Goal: Understand process/instructions

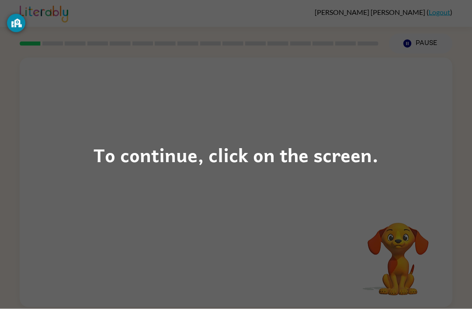
scroll to position [28, 0]
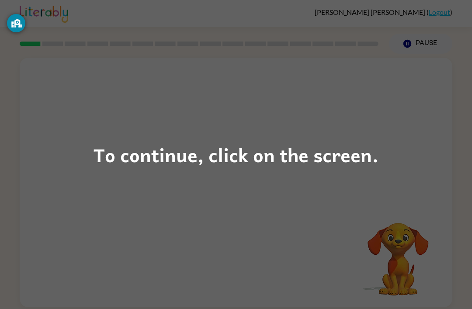
click at [152, 142] on div "To continue, click on the screen." at bounding box center [235, 155] width 285 height 30
click at [164, 158] on div "To continue, click on the screen." at bounding box center [235, 155] width 285 height 30
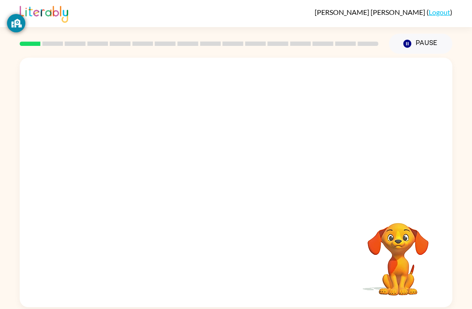
click at [163, 158] on div "Your browser must support playing .mp4 files to use Literably. Please try using…" at bounding box center [236, 182] width 432 height 249
click at [227, 171] on button "button" at bounding box center [236, 187] width 56 height 32
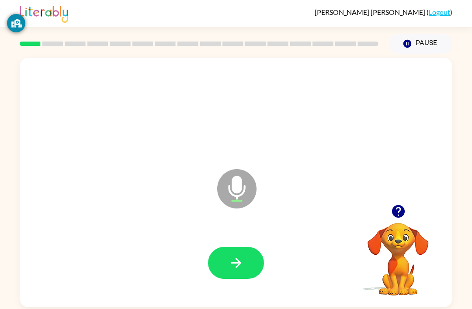
click at [234, 247] on button "button" at bounding box center [236, 263] width 56 height 32
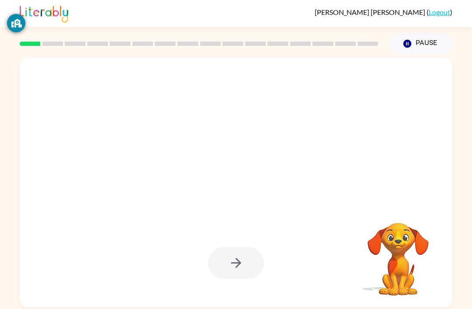
click at [255, 247] on div at bounding box center [236, 263] width 56 height 32
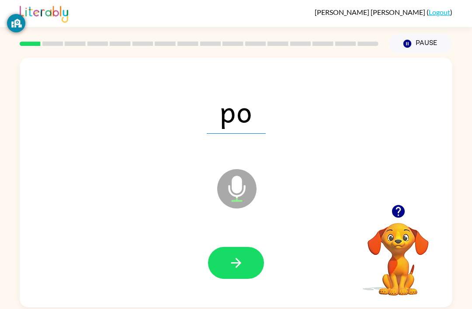
click at [234, 255] on icon "button" at bounding box center [235, 262] width 15 height 15
click at [234, 252] on button "button" at bounding box center [236, 263] width 56 height 32
click at [234, 255] on icon "button" at bounding box center [235, 262] width 15 height 15
click at [227, 247] on button "button" at bounding box center [236, 263] width 56 height 32
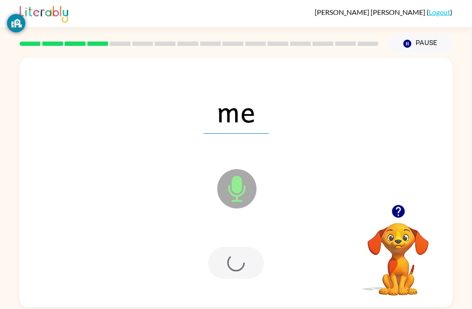
click at [227, 247] on div at bounding box center [236, 263] width 56 height 32
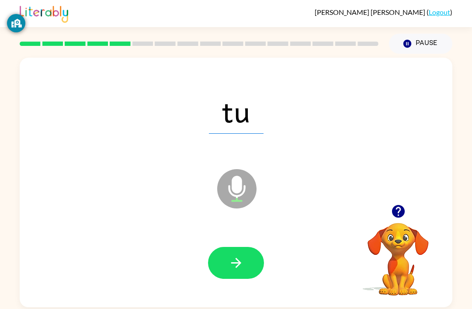
click at [230, 255] on icon "button" at bounding box center [235, 262] width 15 height 15
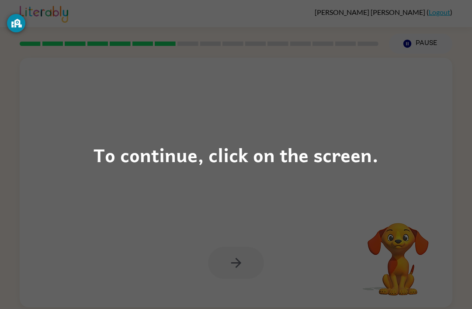
click at [28, 50] on div "To continue, click on the screen." at bounding box center [236, 154] width 472 height 309
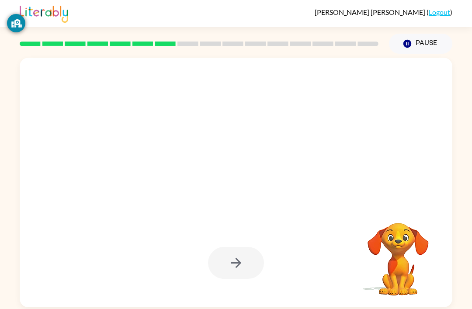
click at [28, 58] on div at bounding box center [236, 182] width 432 height 249
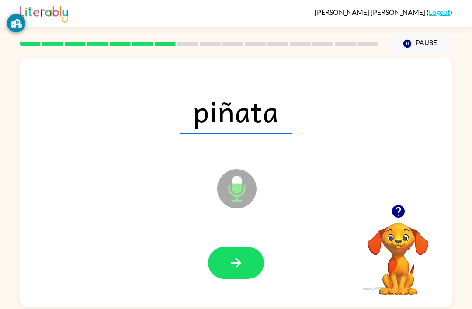
click at [241, 255] on icon "button" at bounding box center [235, 262] width 15 height 15
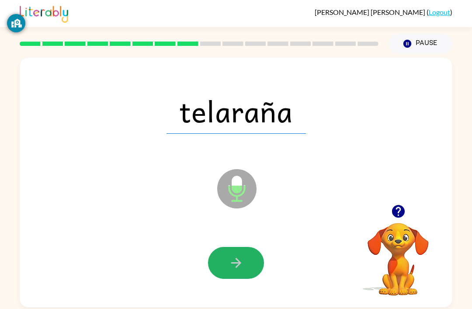
click at [248, 247] on button "button" at bounding box center [236, 263] width 56 height 32
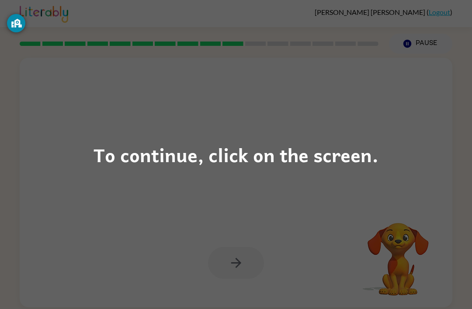
click at [33, 58] on div "To continue, click on the screen." at bounding box center [236, 154] width 472 height 309
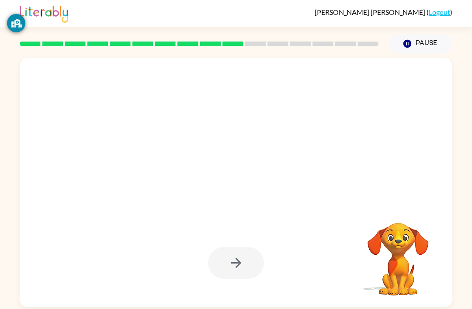
click at [33, 75] on div at bounding box center [235, 111] width 415 height 72
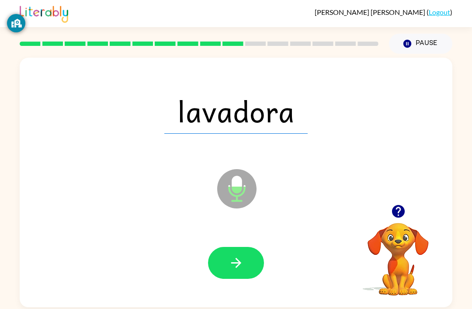
click at [241, 247] on button "button" at bounding box center [236, 263] width 56 height 32
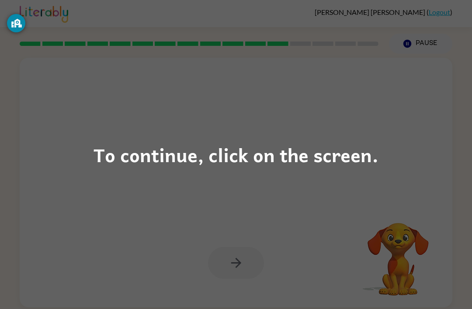
click at [407, 185] on div "To continue, click on the screen." at bounding box center [236, 154] width 472 height 309
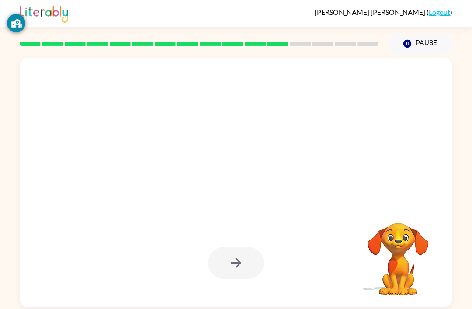
click at [407, 209] on video "Your browser must support playing .mp4 files to use Literably. Please try using…" at bounding box center [397, 252] width 87 height 87
click at [417, 209] on video "Your browser must support playing .mp4 files to use Literably. Please try using…" at bounding box center [397, 252] width 87 height 87
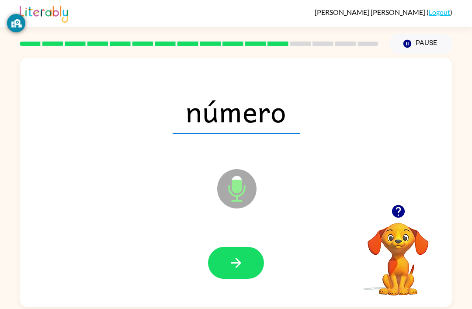
click at [239, 255] on icon "button" at bounding box center [235, 262] width 15 height 15
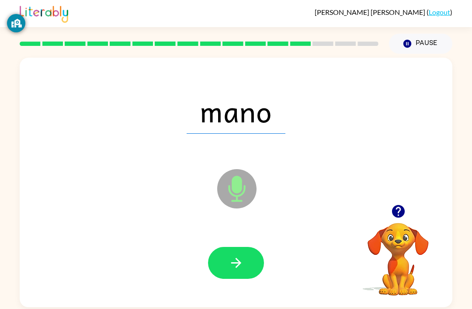
click at [243, 247] on button "button" at bounding box center [236, 263] width 56 height 32
click at [232, 255] on icon "button" at bounding box center [235, 262] width 15 height 15
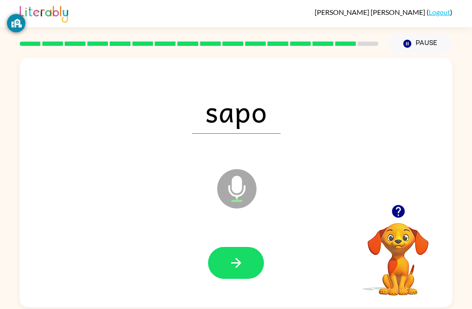
click at [221, 247] on button "button" at bounding box center [236, 263] width 56 height 32
